Goal: Information Seeking & Learning: Check status

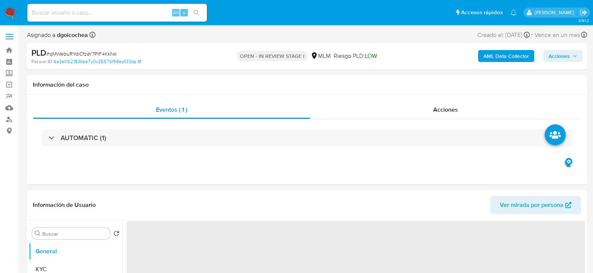
select select "10"
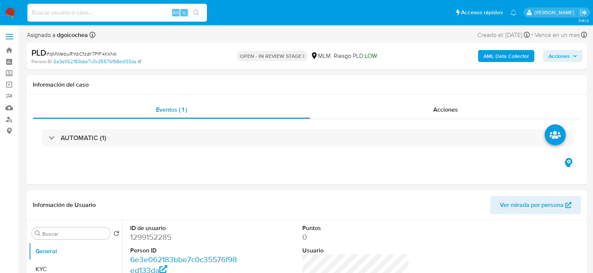
click at [85, 11] on input at bounding box center [117, 13] width 180 height 10
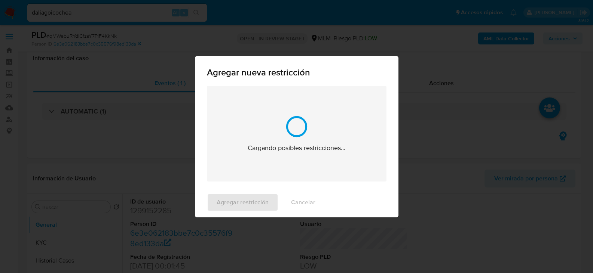
scroll to position [1114, 0]
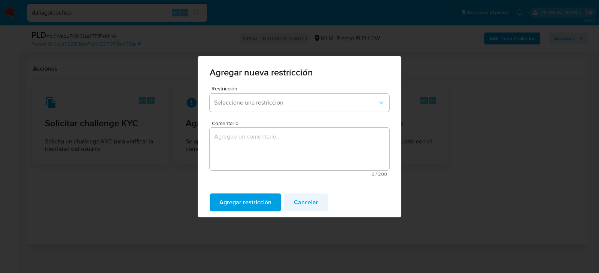
click at [308, 206] on span "Cancelar" at bounding box center [306, 203] width 24 height 16
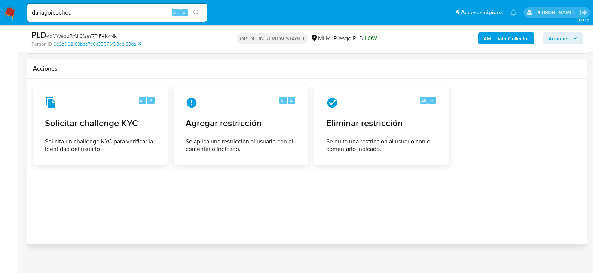
click at [114, 17] on div "daliagoicochea Alt s" at bounding box center [117, 13] width 180 height 18
click at [108, 10] on input "daliagoicochea" at bounding box center [117, 13] width 180 height 10
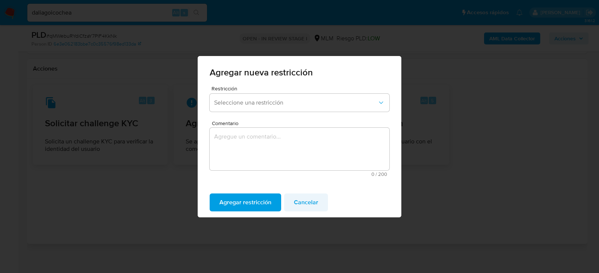
click at [297, 204] on span "Cancelar" at bounding box center [306, 203] width 24 height 16
click at [307, 195] on span "Cancelar" at bounding box center [306, 203] width 24 height 16
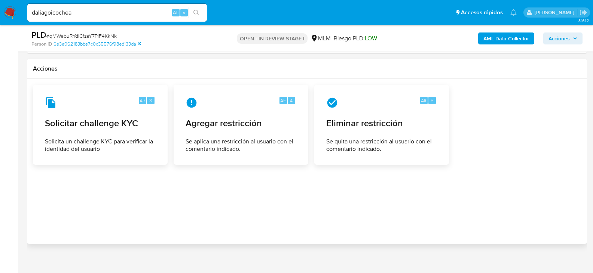
click at [105, 17] on input "daliagoicochea" at bounding box center [117, 13] width 180 height 10
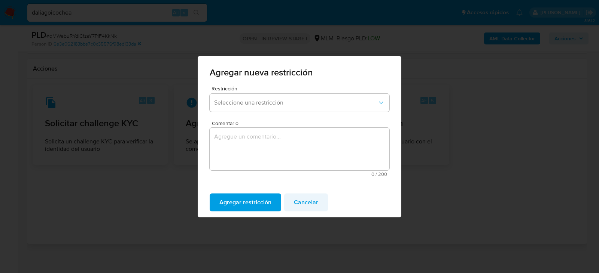
click at [311, 203] on span "Cancelar" at bounding box center [306, 203] width 24 height 16
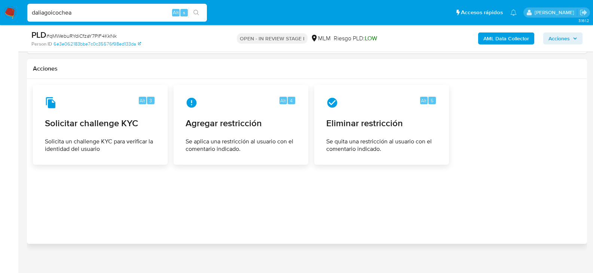
click at [93, 15] on input "daliagoicochea" at bounding box center [117, 13] width 180 height 10
type input "[EMAIL_ADDRESS][DOMAIN_NAME]"
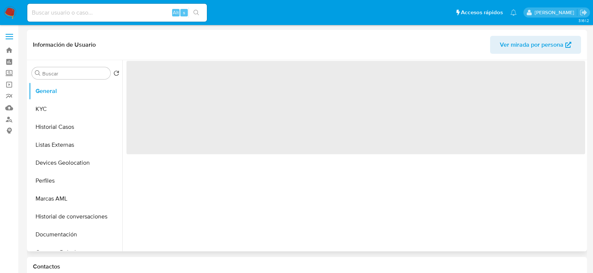
select select "10"
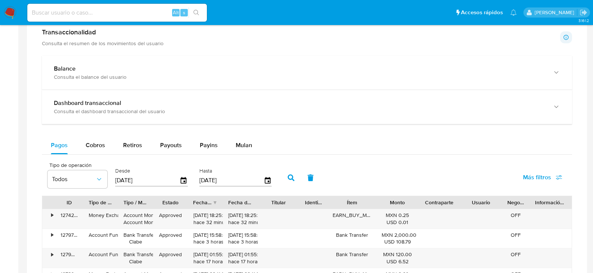
scroll to position [341, 0]
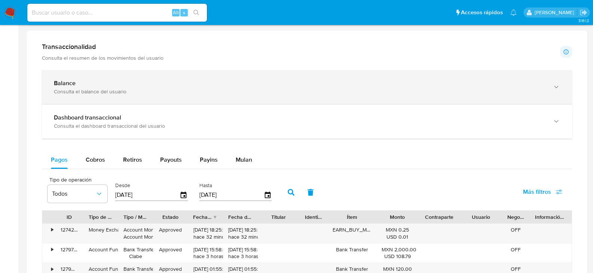
click at [74, 88] on div "Balance Consulta el balance del usuario" at bounding box center [299, 87] width 491 height 15
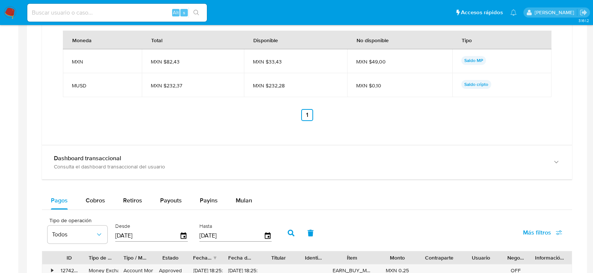
scroll to position [603, 0]
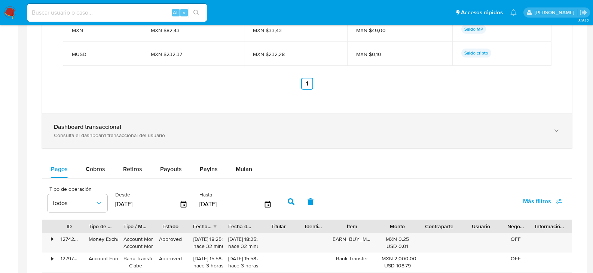
click at [133, 132] on div "Consulta el dashboard transaccional del usuario" at bounding box center [299, 135] width 491 height 7
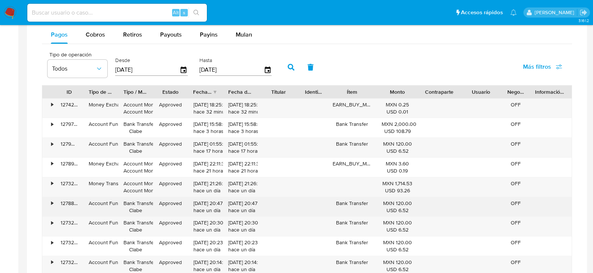
scroll to position [1201, 0]
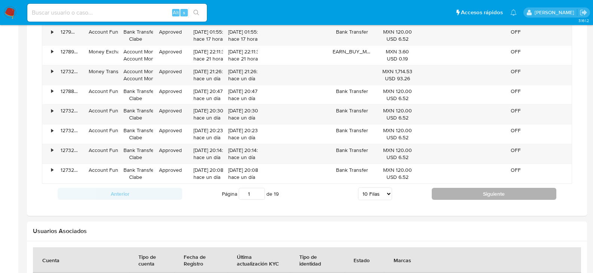
click at [465, 195] on button "Siguiente" at bounding box center [494, 194] width 125 height 12
type input "2"
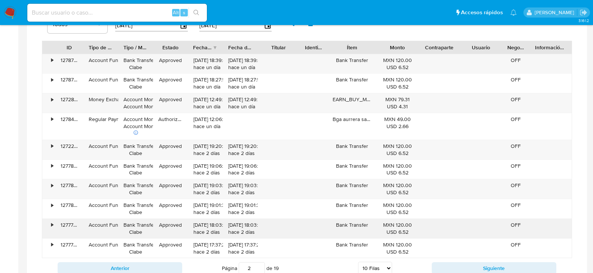
scroll to position [1126, 0]
